Goal: Navigation & Orientation: Find specific page/section

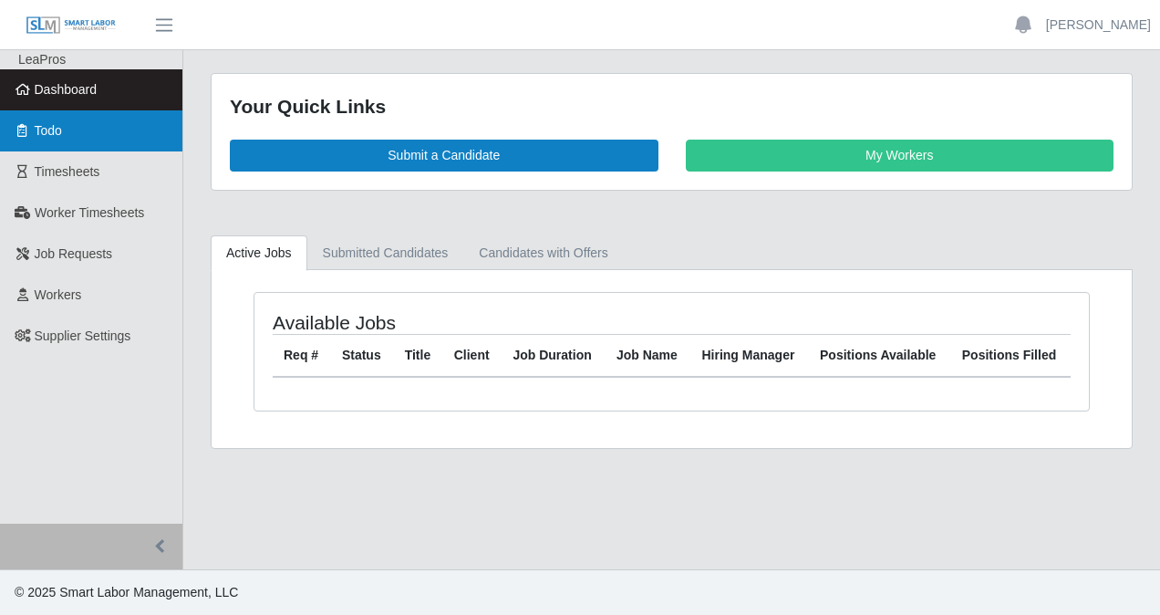
click at [57, 135] on span "Todo" at bounding box center [48, 130] width 27 height 15
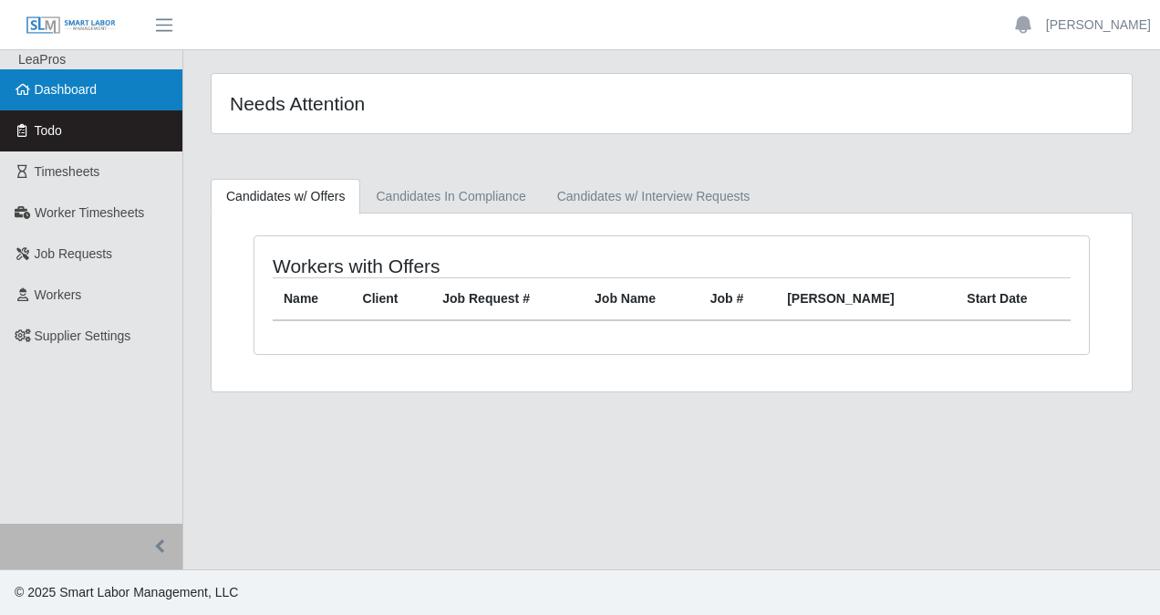
click at [46, 96] on span "Dashboard" at bounding box center [66, 89] width 63 height 15
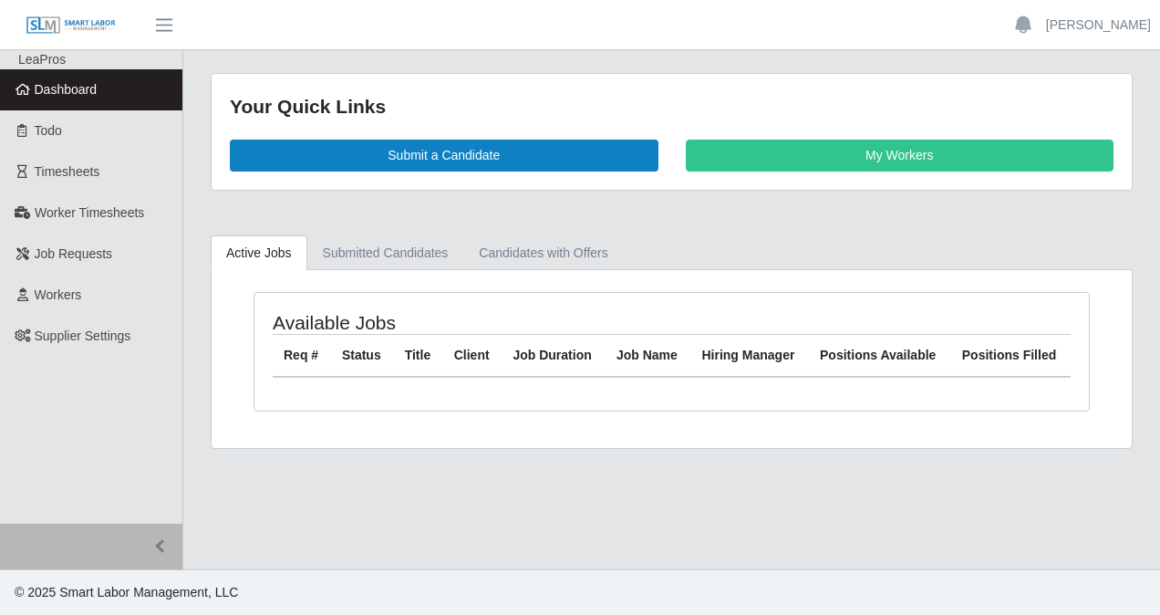
click at [70, 94] on span "Dashboard" at bounding box center [66, 89] width 63 height 15
click at [82, 94] on span "Dashboard" at bounding box center [66, 89] width 63 height 15
